Goal: Information Seeking & Learning: Learn about a topic

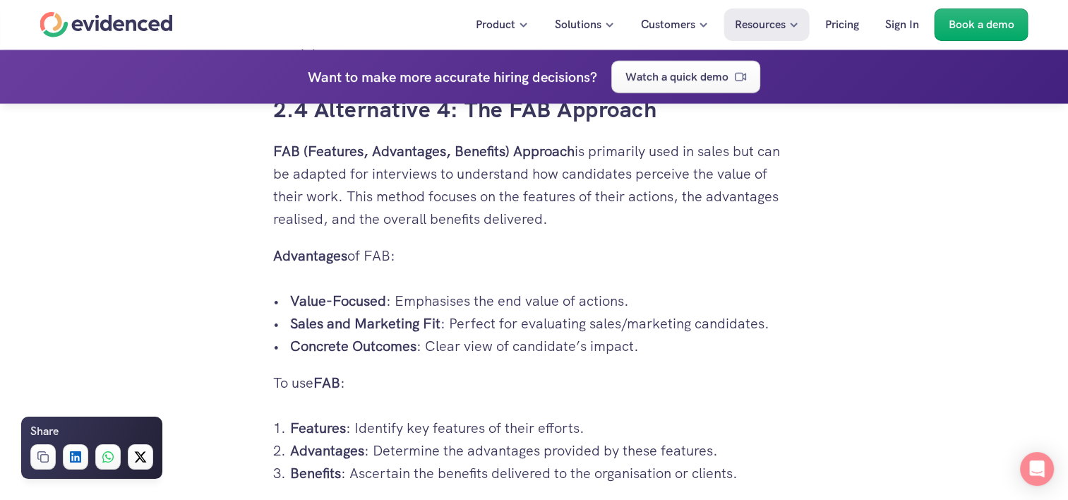
scroll to position [3940, 0]
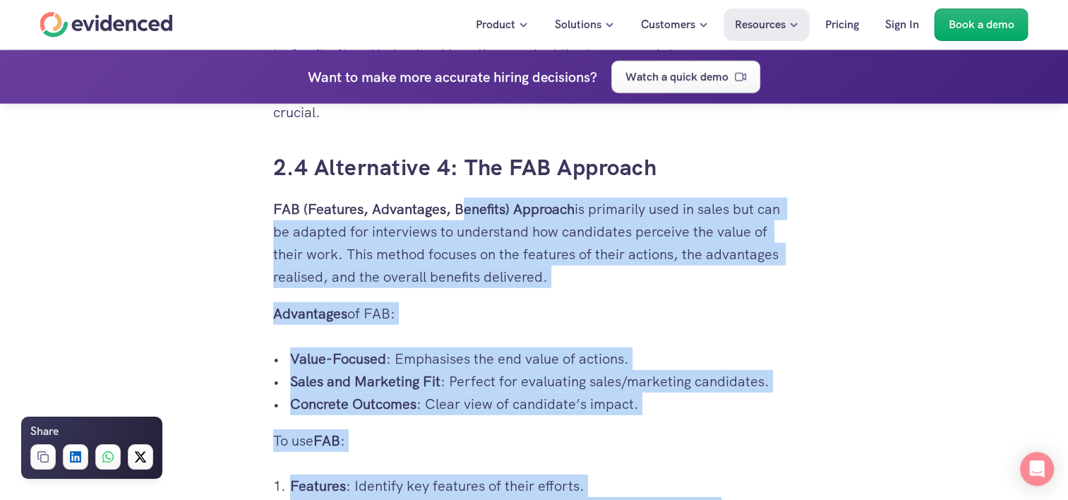
drag, startPoint x: 273, startPoint y: 206, endPoint x: 459, endPoint y: 203, distance: 185.7
click at [459, 203] on div "Hiring the right candidate can be as overwhelming as finding a needle in a hays…" at bounding box center [534, 242] width 522 height 6956
drag, startPoint x: 459, startPoint y: 203, endPoint x: 527, endPoint y: 209, distance: 68.1
click at [527, 209] on strong "FAB (Features, Advantages, Benefits) Approach" at bounding box center [423, 209] width 301 height 18
click at [500, 210] on strong "FAB (Features, Advantages, Benefits) Approach" at bounding box center [423, 209] width 301 height 18
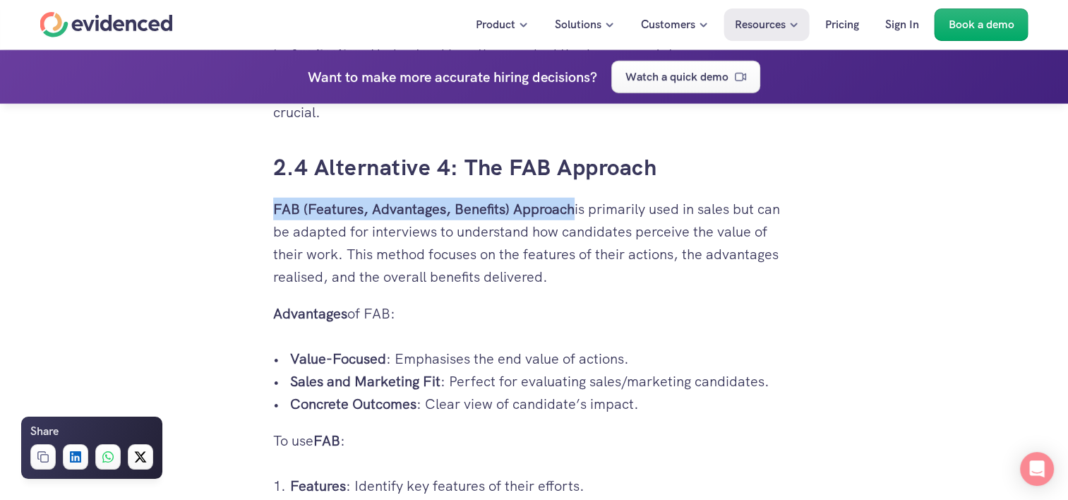
drag, startPoint x: 571, startPoint y: 207, endPoint x: 256, endPoint y: 212, distance: 314.9
click at [256, 212] on div "Hiring the right candidate can be as overwhelming as finding a needle in a hays…" at bounding box center [534, 460] width 1068 height 8054
copy strong "FAB (Features, Advantages, Benefits) Approach"
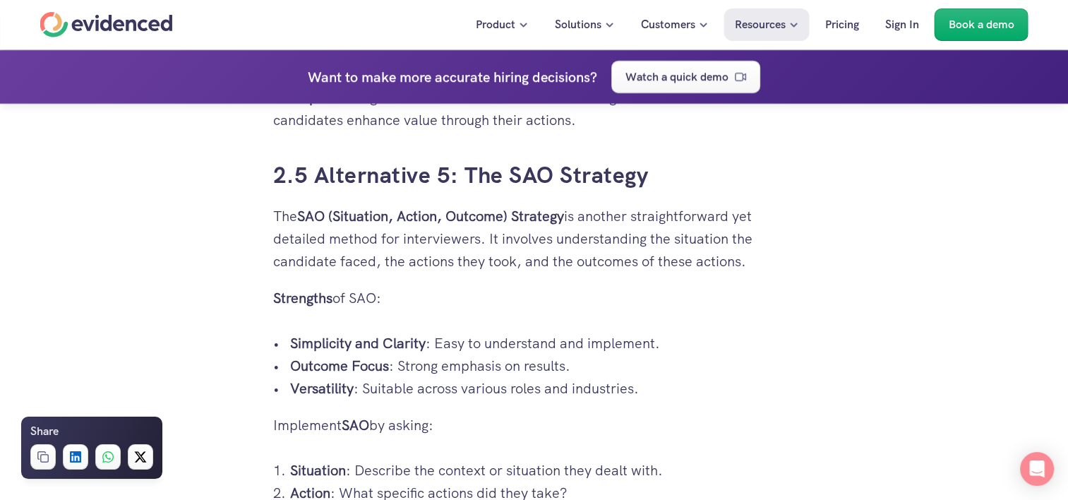
scroll to position [4376, 0]
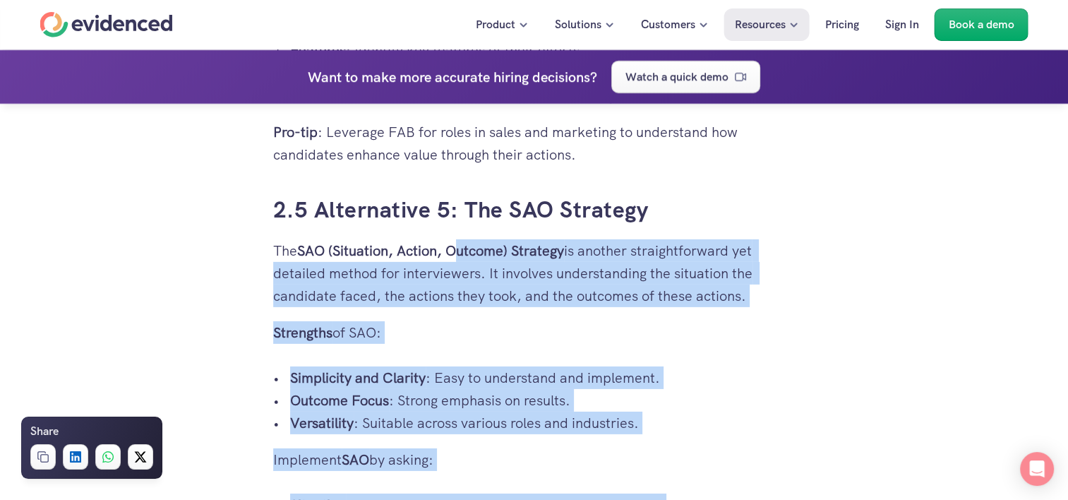
drag, startPoint x: 274, startPoint y: 249, endPoint x: 460, endPoint y: 246, distance: 186.4
drag, startPoint x: 460, startPoint y: 246, endPoint x: 504, endPoint y: 252, distance: 44.2
click at [504, 252] on strong "SAO (Situation, Action, Outcome) Strategy" at bounding box center [430, 250] width 267 height 18
click at [511, 246] on strong "SAO (Situation, Action, Outcome) Strategy" at bounding box center [430, 250] width 267 height 18
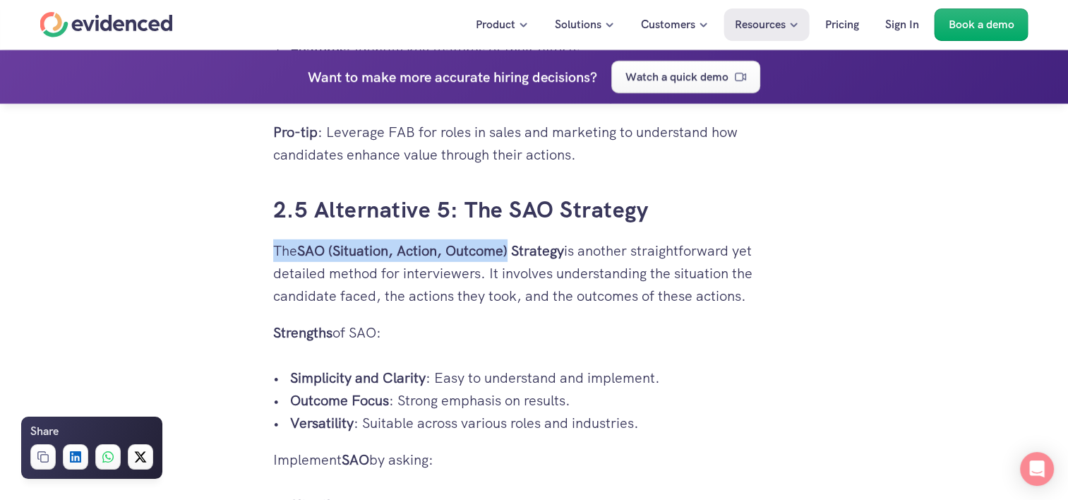
drag, startPoint x: 511, startPoint y: 249, endPoint x: 303, endPoint y: 226, distance: 209.5
copy p "The SAO (Situation, Action, Outcome)"
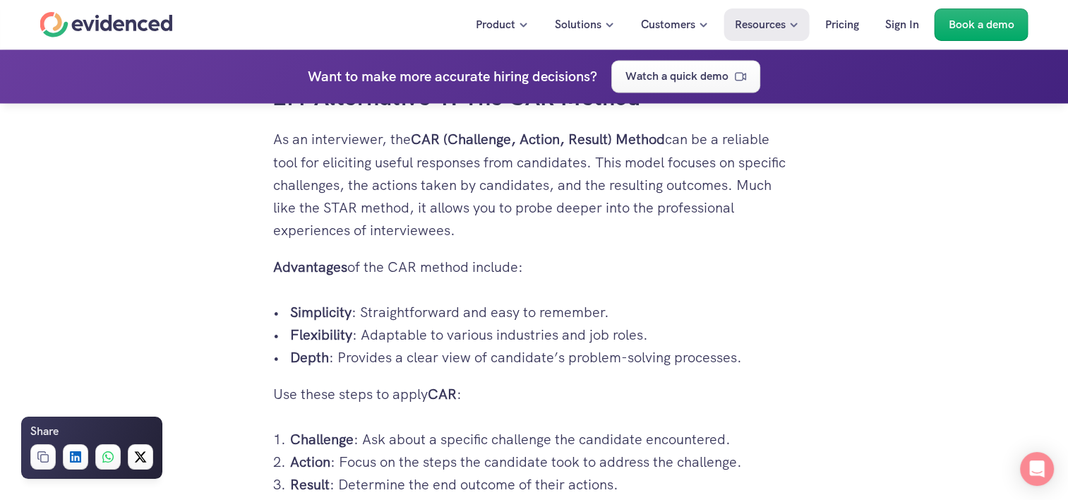
scroll to position [2406, 0]
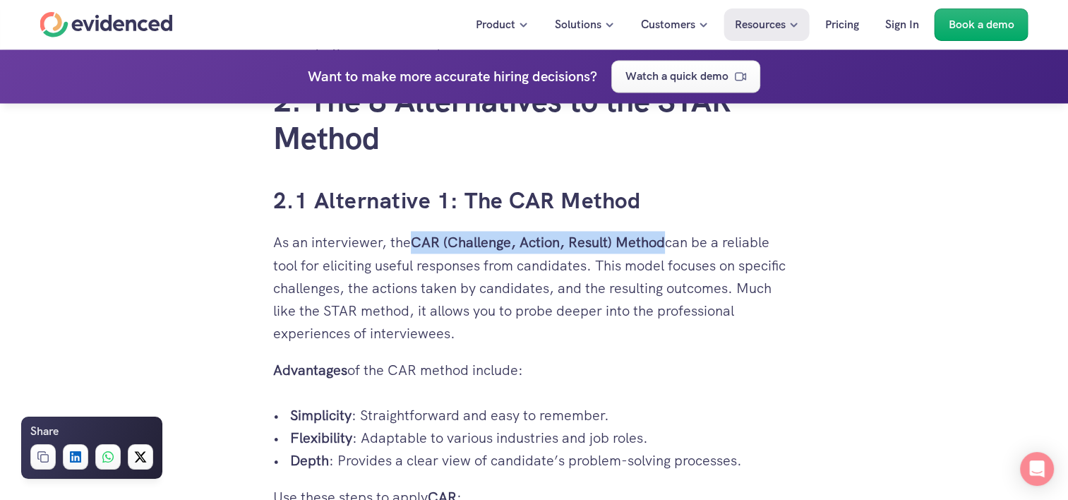
drag, startPoint x: 415, startPoint y: 239, endPoint x: 665, endPoint y: 243, distance: 249.9
click at [665, 243] on strong "CAR (Challenge, Action, Result) Method" at bounding box center [538, 242] width 254 height 18
copy strong "CAR (Challenge, Action, Result) Method"
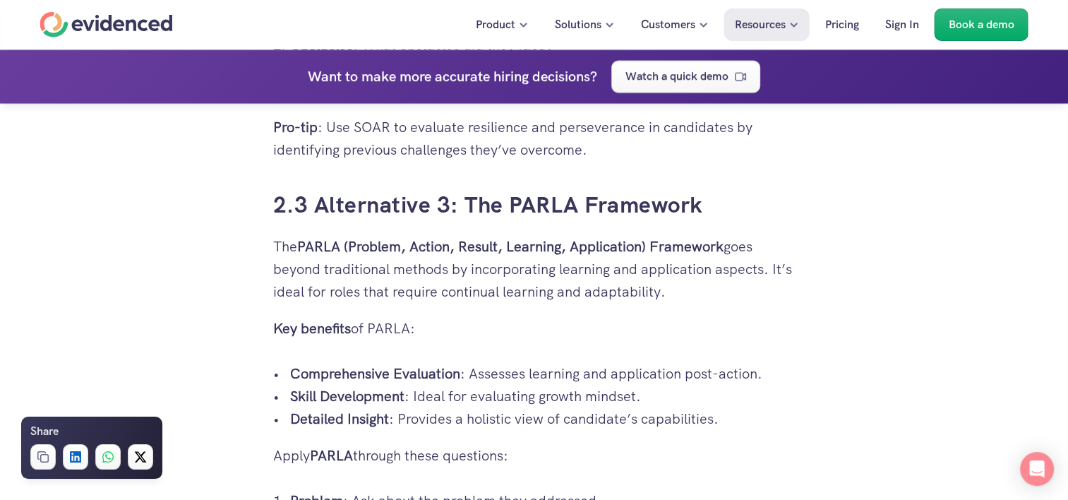
scroll to position [3391, 0]
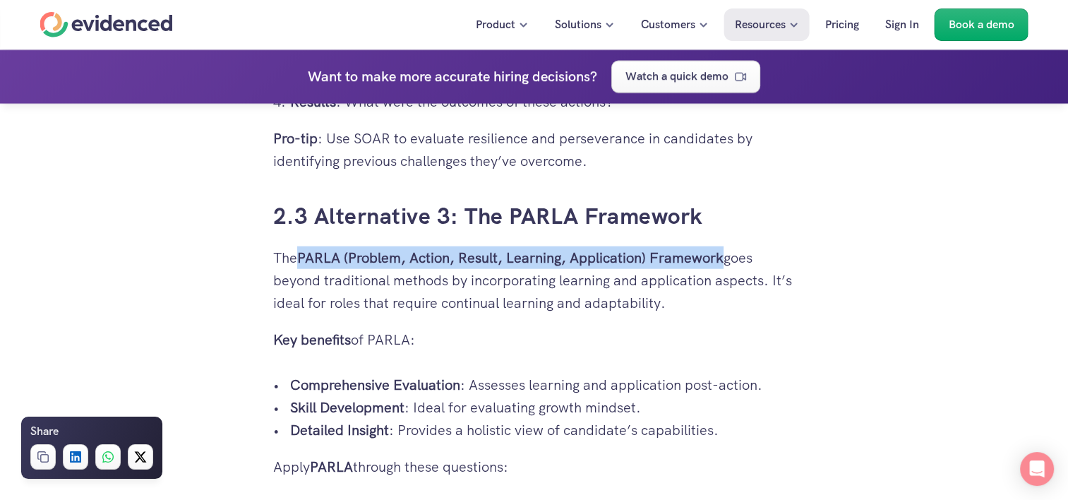
drag, startPoint x: 302, startPoint y: 257, endPoint x: 725, endPoint y: 258, distance: 422.8
click at [726, 257] on p "The PARLA (Problem, Action, Result, Learning, Application) Framework goes beyon…" at bounding box center [534, 280] width 522 height 68
copy strong "PARLA (Problem, Action, Result, Learning, Application) Framework"
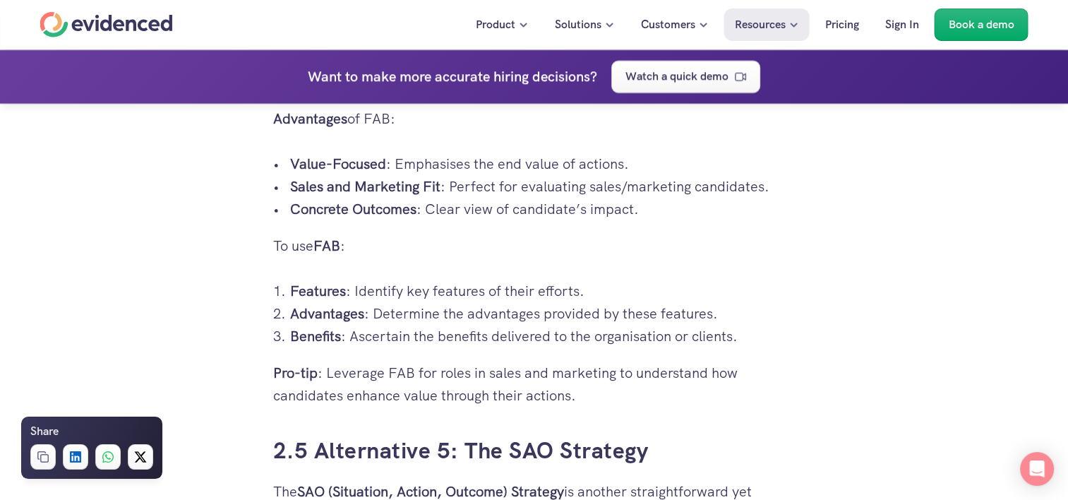
scroll to position [4249, 0]
